Goal: Transaction & Acquisition: Book appointment/travel/reservation

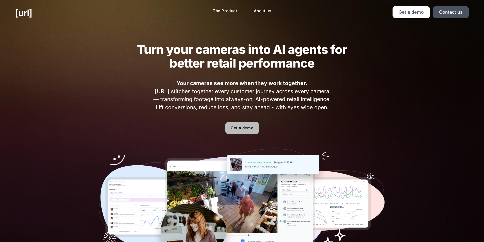
click at [243, 128] on link "Get a demo" at bounding box center [242, 128] width 34 height 12
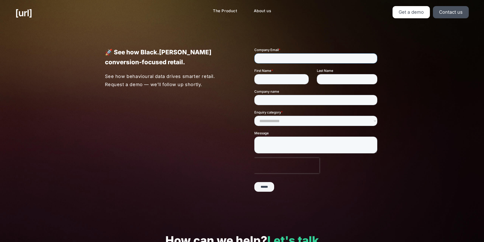
click at [278, 55] on input "Company Email *" at bounding box center [315, 58] width 123 height 10
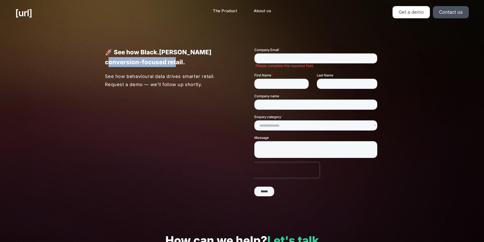
click at [209, 57] on p "🚀 See how Black.[PERSON_NAME] conversion-focused retail." at bounding box center [167, 57] width 125 height 20
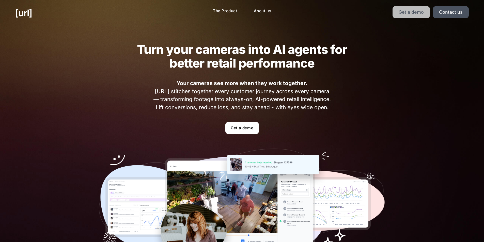
click at [406, 16] on link "Get a demo" at bounding box center [410, 12] width 37 height 12
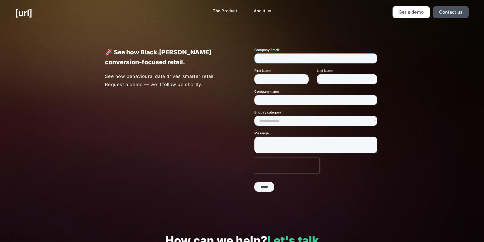
click at [269, 57] on input "Company Email *" at bounding box center [315, 58] width 123 height 10
type input "**********"
type input "******"
click at [302, 100] on div "Company name" at bounding box center [316, 97] width 125 height 16
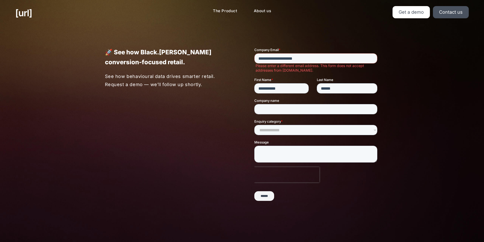
click at [297, 115] on fieldset "Company name" at bounding box center [316, 108] width 125 height 21
drag, startPoint x: 305, startPoint y: 57, endPoint x: 239, endPoint y: 59, distance: 66.0
click html "**********"
click at [232, 54] on div at bounding box center [304, 128] width 149 height 162
click at [32, 12] on link "[URL]" at bounding box center [23, 13] width 17 height 14
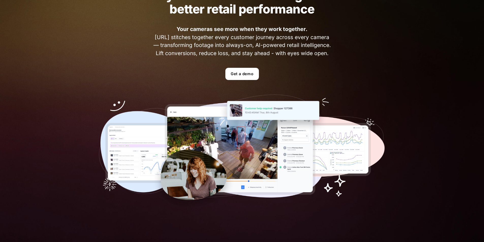
scroll to position [51, 0]
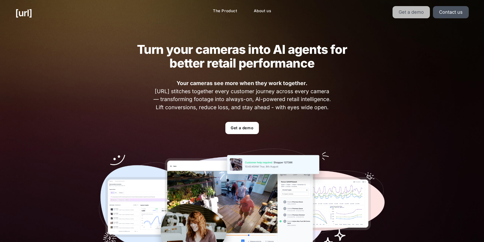
click at [421, 13] on link "Get a demo" at bounding box center [410, 12] width 37 height 12
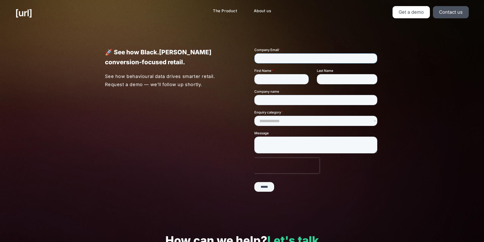
click at [288, 60] on input "Company Email *" at bounding box center [315, 58] width 123 height 10
